Goal: Ask a question

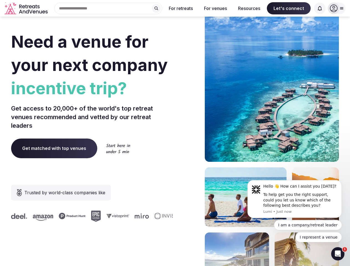
click at [175, 133] on div "Need a venue for your next company incentive trip? Get access to 20,000+ of the…" at bounding box center [174, 166] width 327 height 334
click at [108, 8] on div "Search Popular Destinations [GEOGRAPHIC_DATA], [GEOGRAPHIC_DATA] [GEOGRAPHIC_DA…" at bounding box center [106, 8] width 112 height 12
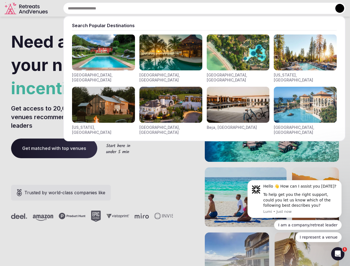
click at [156, 8] on input "text" at bounding box center [204, 8] width 282 height 12
click at [181, 8] on input "text" at bounding box center [204, 8] width 282 height 12
click at [215, 8] on input "text" at bounding box center [204, 8] width 282 height 12
click at [249, 8] on input "text" at bounding box center [204, 8] width 282 height 12
click at [288, 8] on input "text" at bounding box center [204, 8] width 282 height 12
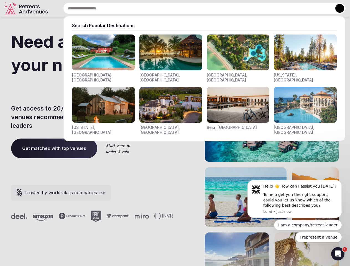
click at [319, 8] on input "text" at bounding box center [204, 8] width 282 height 12
click at [336, 8] on button at bounding box center [339, 8] width 9 height 9
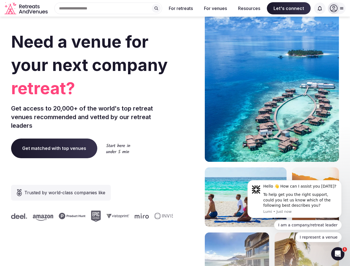
click at [294, 199] on div "To help get you the right support, could you let us know which of the following…" at bounding box center [300, 200] width 74 height 16
